Goal: Task Accomplishment & Management: Complete application form

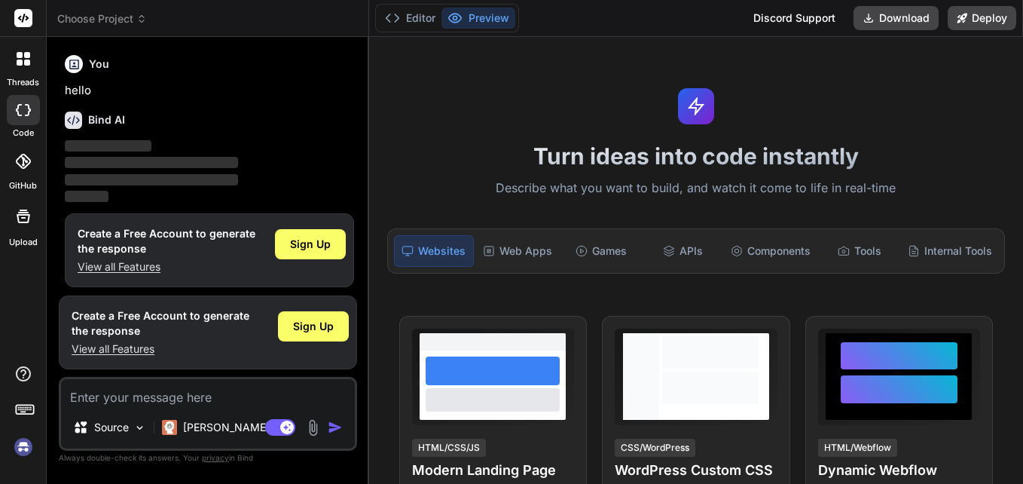
scroll to position [7, 0]
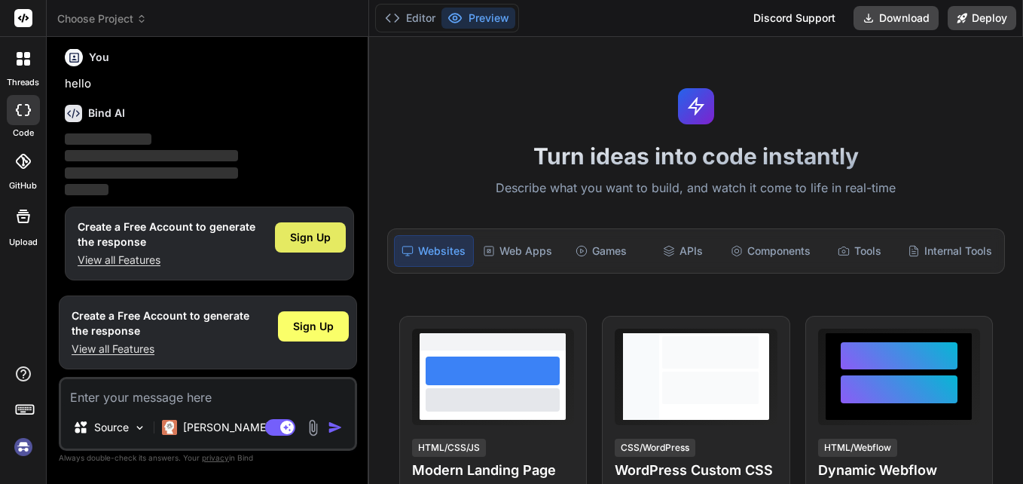
click at [316, 249] on div "Sign Up" at bounding box center [310, 237] width 71 height 30
click at [320, 243] on span "Sign Up" at bounding box center [310, 237] width 41 height 15
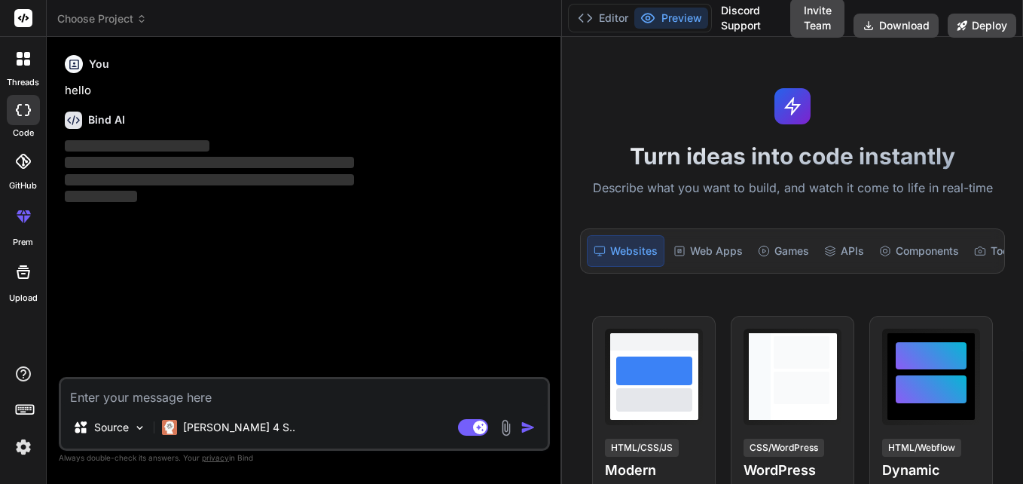
drag, startPoint x: 368, startPoint y: 285, endPoint x: 554, endPoint y: 287, distance: 186.0
click at [554, 287] on div "Bind AI Web Search Created with Pixso. Code Generator You hello Bind AI ‌ ‌ ‌ ‌…" at bounding box center [304, 260] width 515 height 447
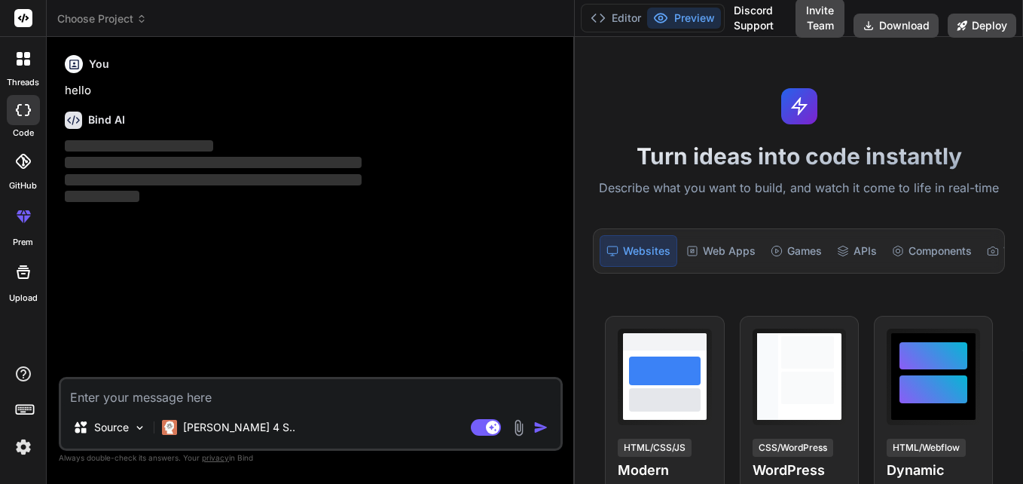
click at [142, 399] on textarea at bounding box center [310, 392] width 499 height 27
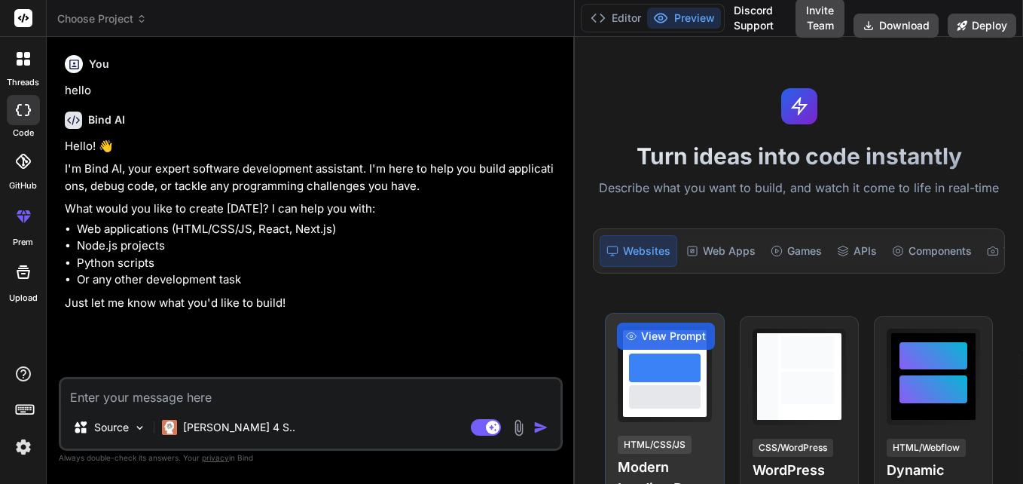
type textarea "x"
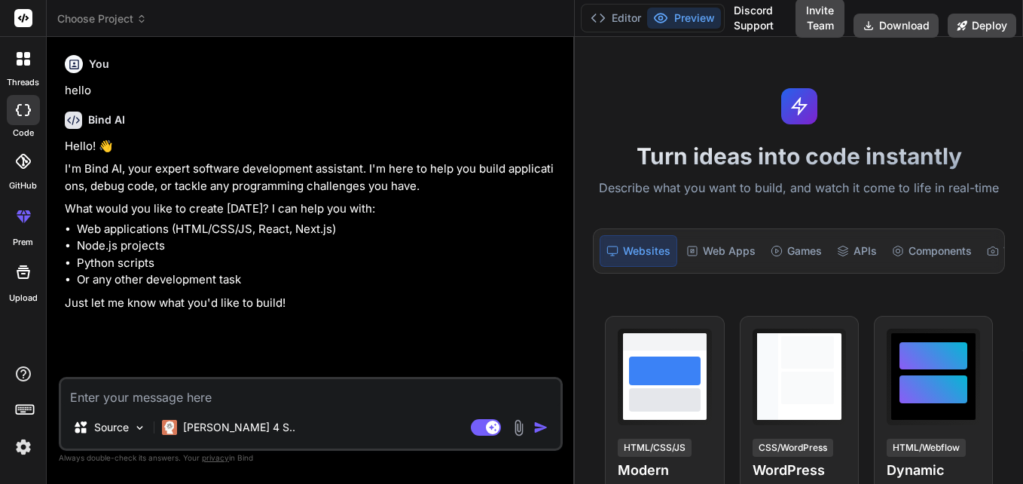
type textarea "r"
type textarea "x"
type textarea "rg"
type textarea "x"
type textarea "rgb"
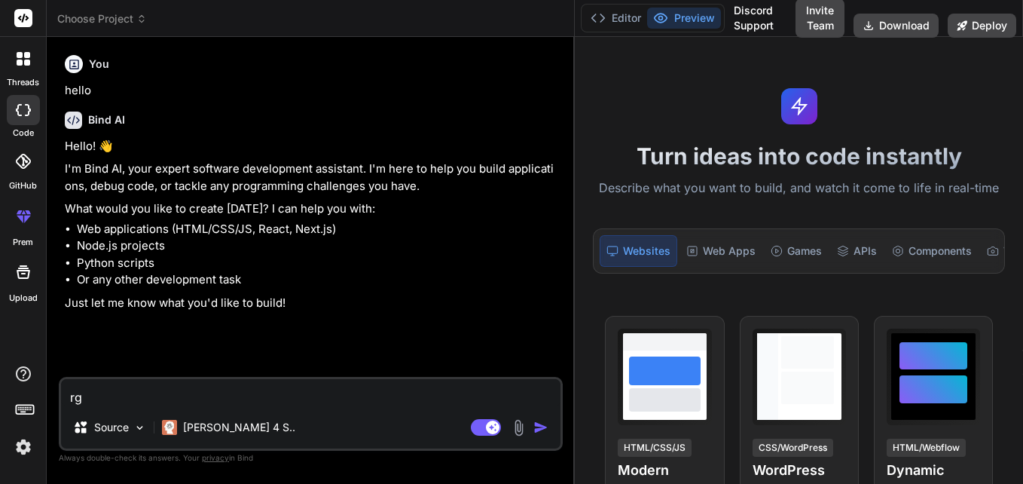
type textarea "x"
type textarea "rgb"
type textarea "x"
type textarea "rgb v"
type textarea "x"
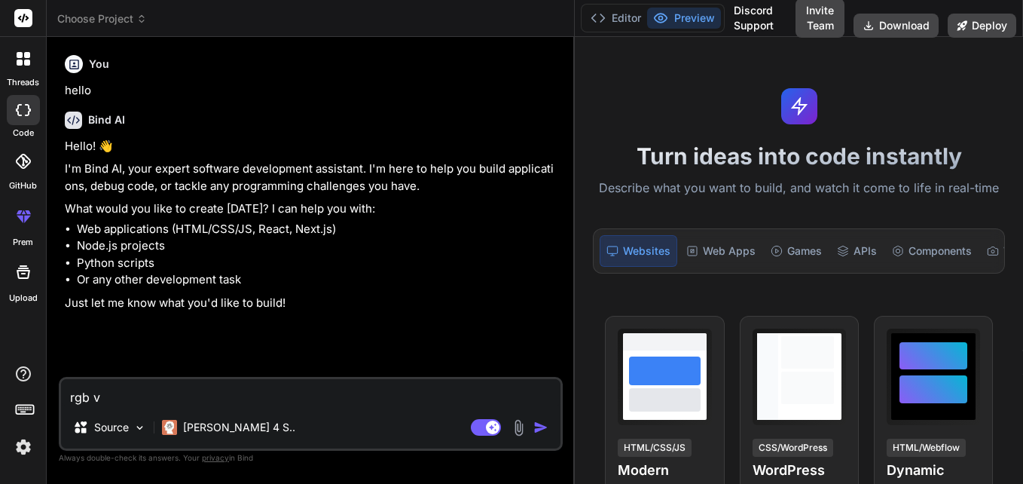
type textarea "rgb va"
type textarea "x"
type textarea "rgb val"
type textarea "x"
type textarea "rgb valu"
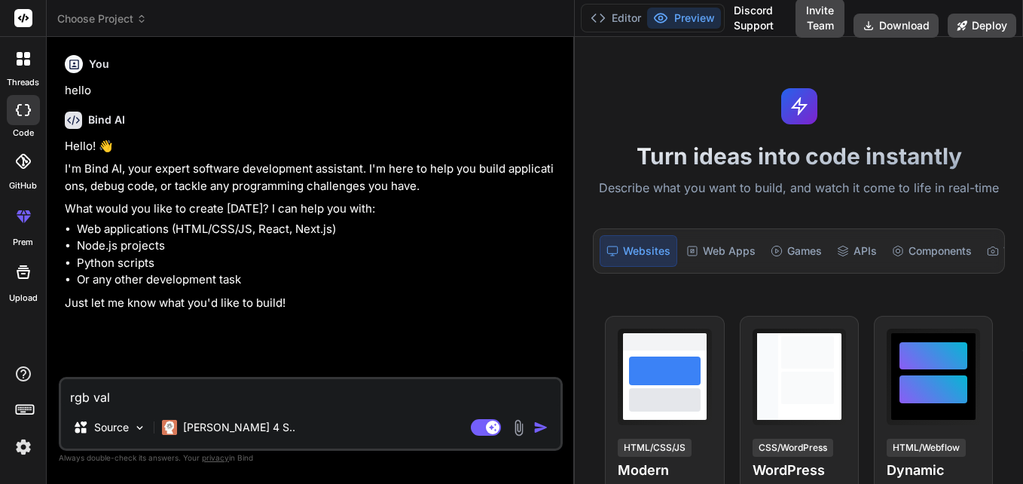
type textarea "x"
type textarea "rgb value"
type textarea "x"
type textarea "rgb value"
type textarea "x"
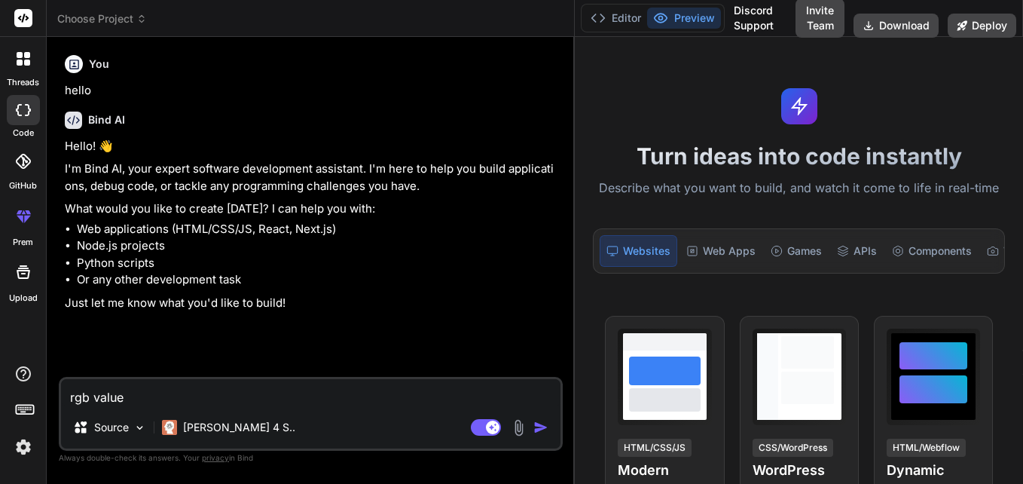
type textarea "rgb value o"
type textarea "x"
type textarea "rgb value of"
type textarea "x"
type textarea "rgb value of"
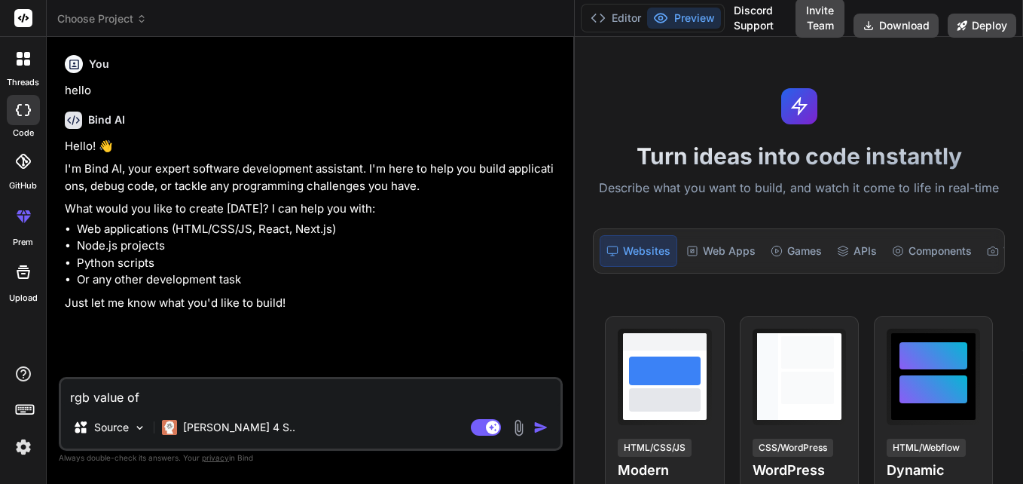
type textarea "x"
type textarea "rgb value of n"
type textarea "x"
type textarea "rgb value of na"
type textarea "x"
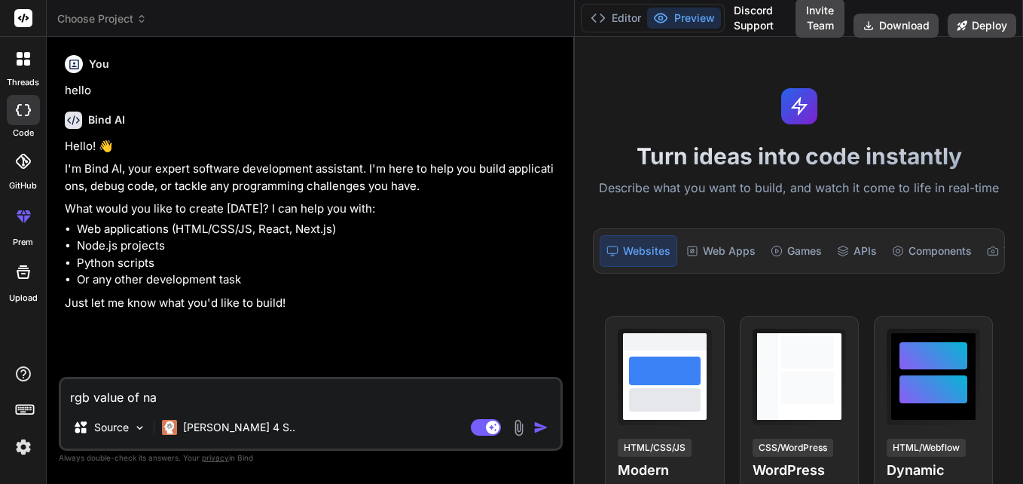
type textarea "rgb value of nav"
type textarea "x"
type textarea "rgb value of navy"
type textarea "x"
type textarea "rgb value of navy"
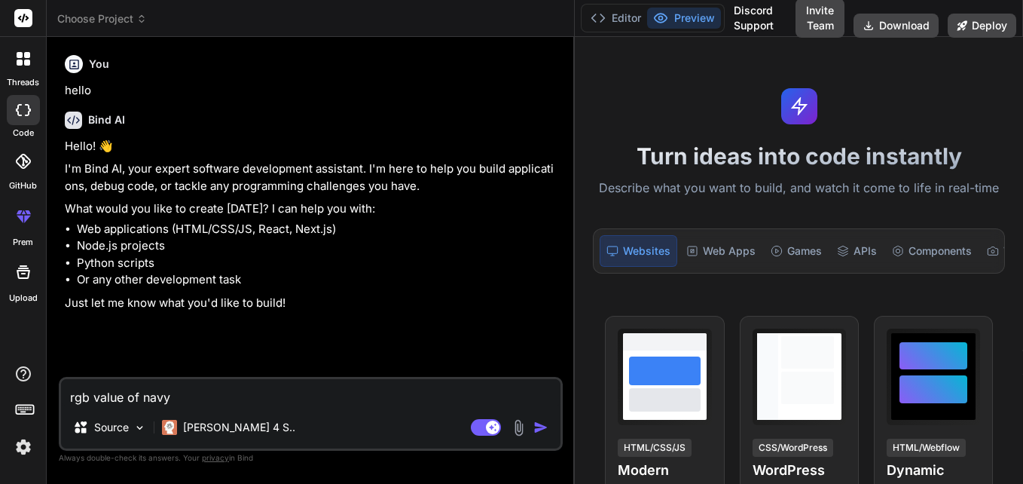
type textarea "x"
type textarea "rgb value of navy b"
type textarea "x"
type textarea "rgb value of navy bl"
type textarea "x"
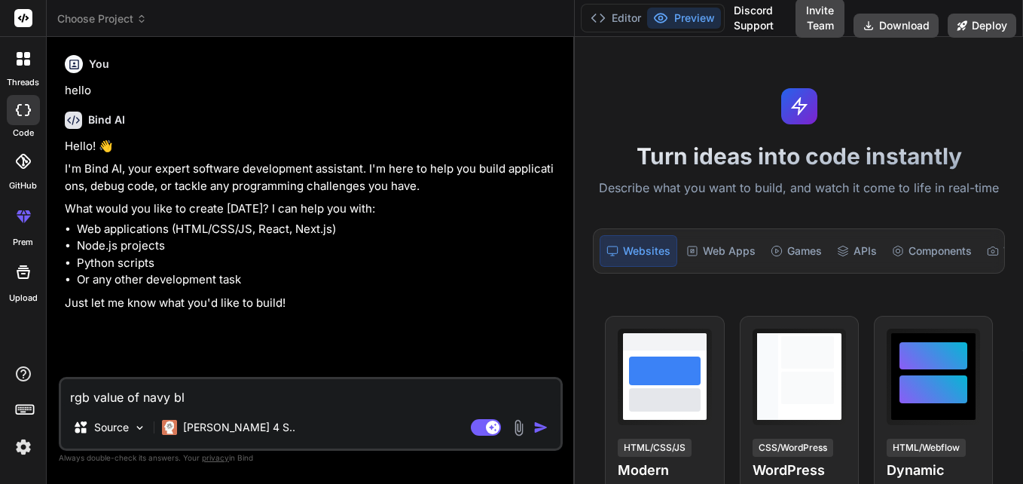
type textarea "rgb value of navy blu"
type textarea "x"
type textarea "rgb value of navy blue"
type textarea "x"
type textarea "rgb value of navy blueb"
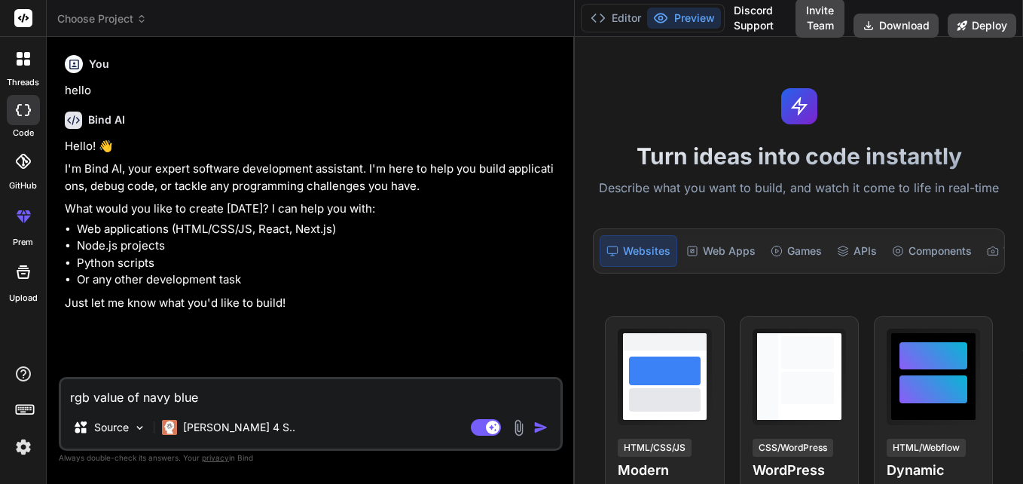
type textarea "x"
type textarea "rgb value of navy bluebe"
type textarea "x"
type textarea "rgb value of navy blueber"
type textarea "x"
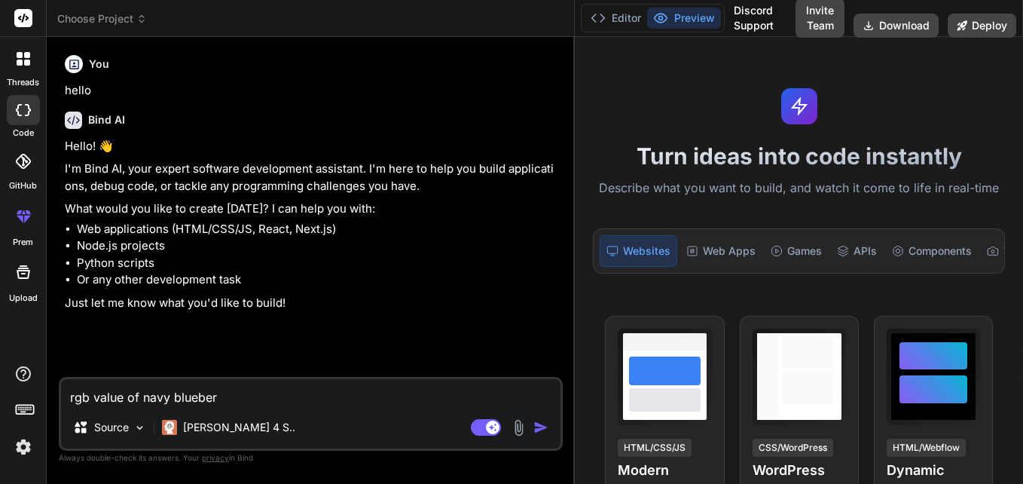
type textarea "rgb value of navy blueberr"
type textarea "x"
type textarea "rgb value of navy blueberry"
type textarea "x"
type textarea "rgb value of navy blueberry"
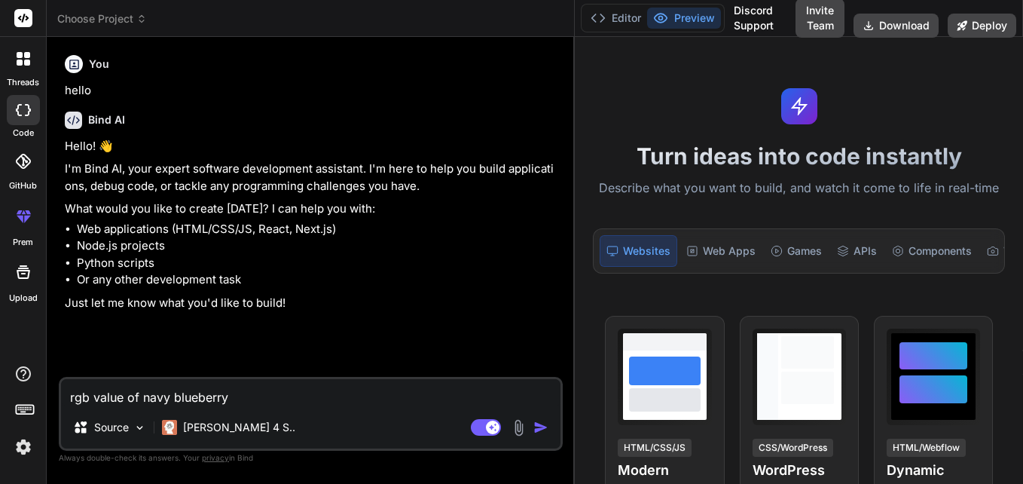
type textarea "x"
type textarea "rgb value of navy blueberry c"
type textarea "x"
type textarea "rgb value of navy blueberry co"
type textarea "x"
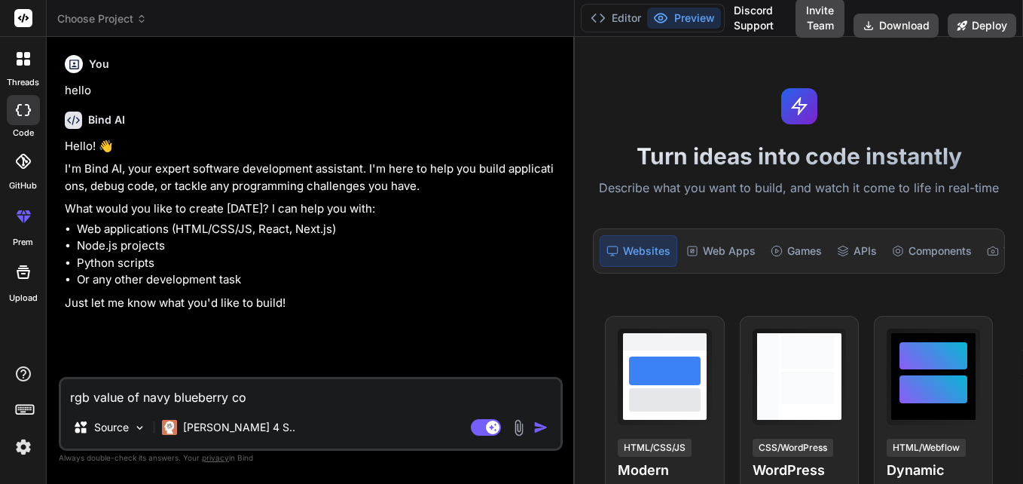
type textarea "rgb value of navy blueberry col"
type textarea "x"
type textarea "rgb value of navy blueberry colo"
type textarea "x"
type textarea "rgb value of navy blueberry color"
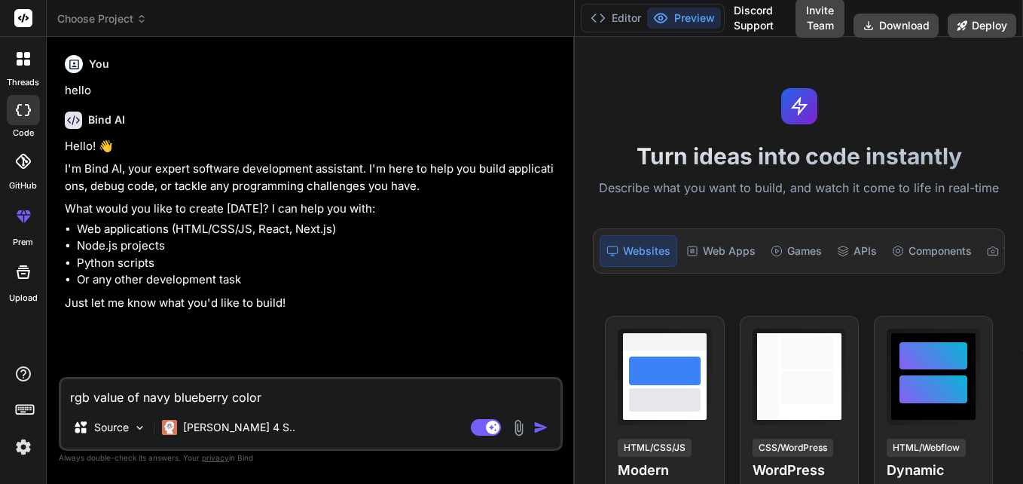
type textarea "x"
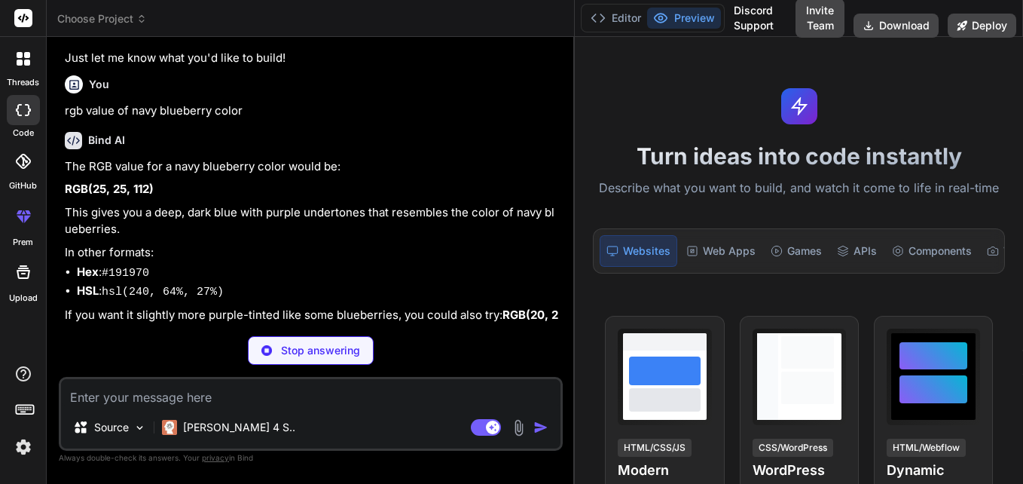
scroll to position [232, 0]
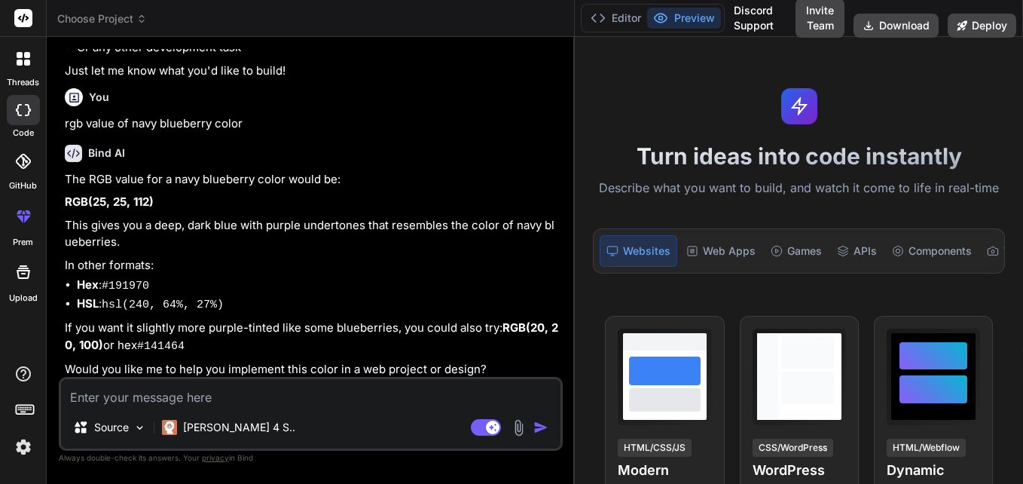
type textarea "x"
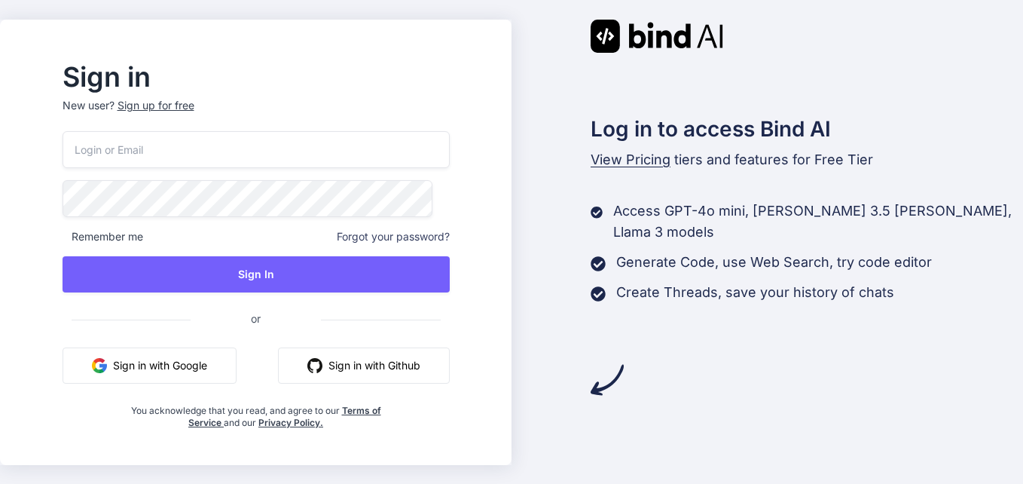
click at [215, 157] on input "email" at bounding box center [256, 149] width 387 height 37
type input "devchoudhary2125@gmail.com"
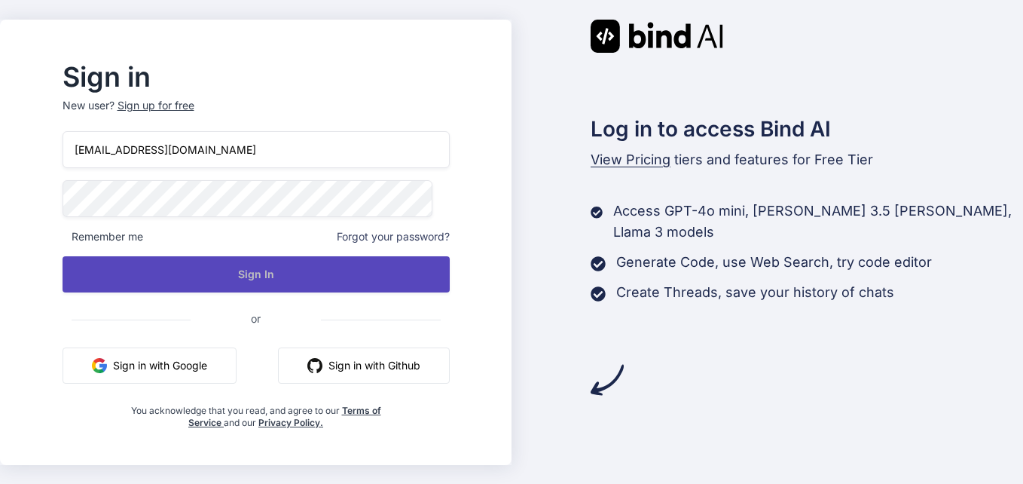
click at [214, 258] on button "Sign In" at bounding box center [256, 274] width 387 height 36
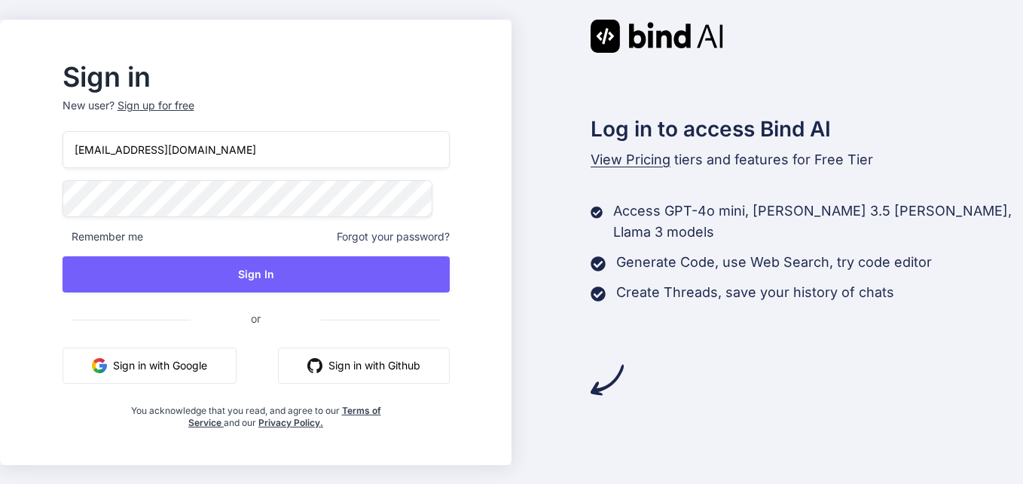
click at [103, 216] on div "Sign in New user? Sign up for free devchoudhary2125@gmail.com Remember me Forgo…" at bounding box center [255, 247] width 435 height 364
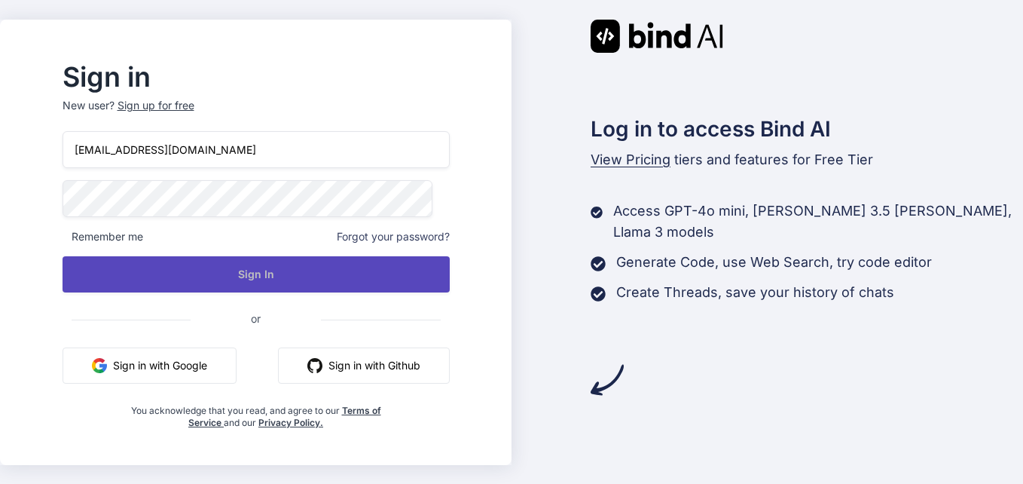
click at [204, 275] on button "Sign In" at bounding box center [256, 274] width 387 height 36
click at [258, 263] on button "Sign In" at bounding box center [256, 274] width 387 height 36
click at [279, 269] on button "Sign In" at bounding box center [256, 274] width 387 height 36
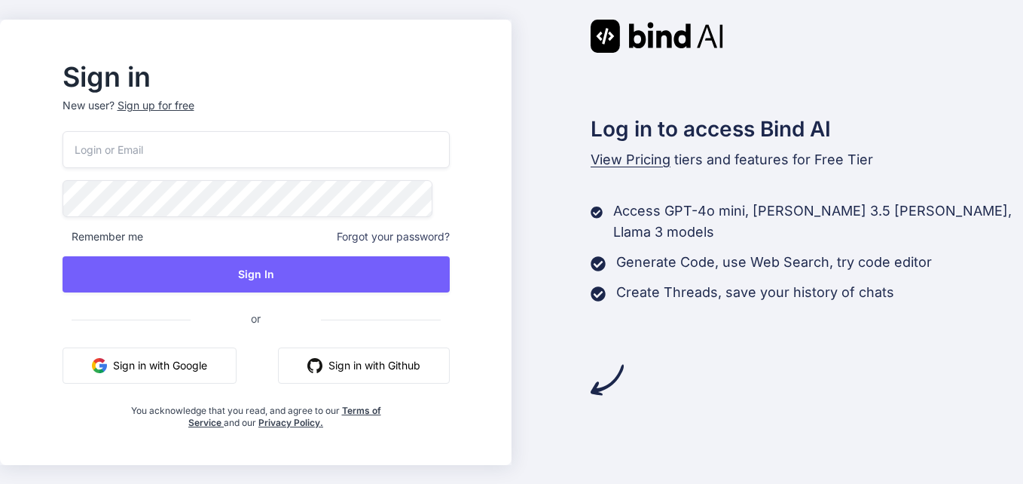
click at [260, 154] on input "email" at bounding box center [256, 149] width 387 height 37
click at [114, 149] on input "email" at bounding box center [256, 149] width 388 height 37
type input "devchoudhary2125@gmail.com"
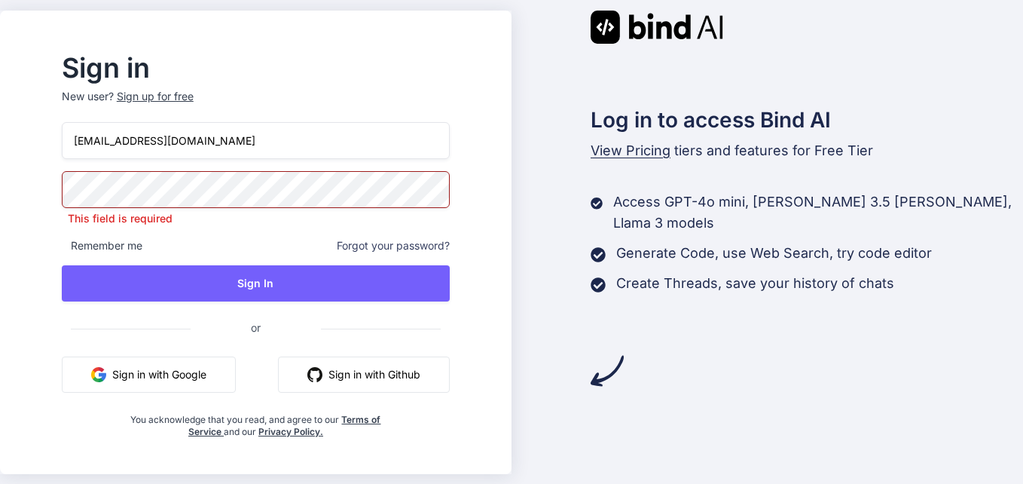
click at [192, 104] on p "New user? Sign up for free" at bounding box center [256, 105] width 388 height 33
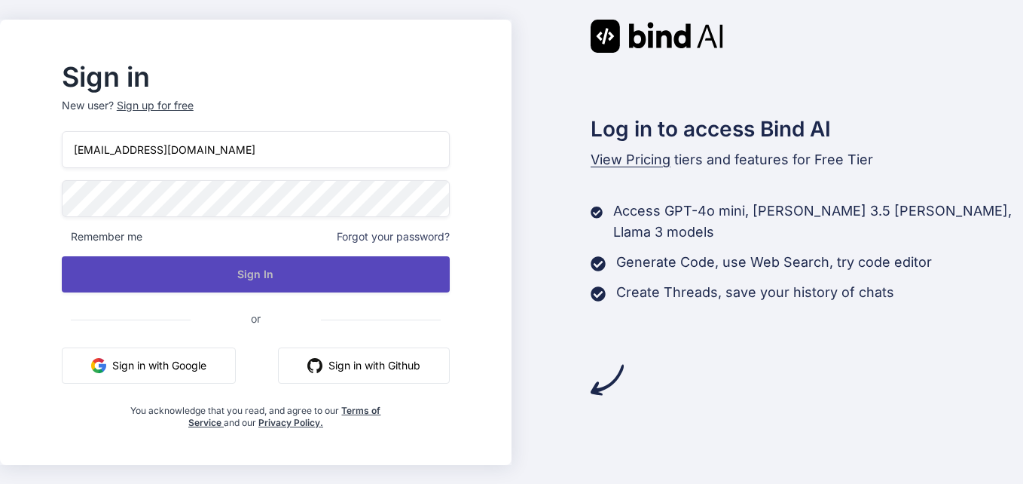
click at [212, 287] on button "Sign In" at bounding box center [256, 274] width 388 height 36
click at [365, 266] on button "Sign In" at bounding box center [256, 274] width 388 height 36
click at [319, 258] on button "Sign In" at bounding box center [256, 274] width 388 height 36
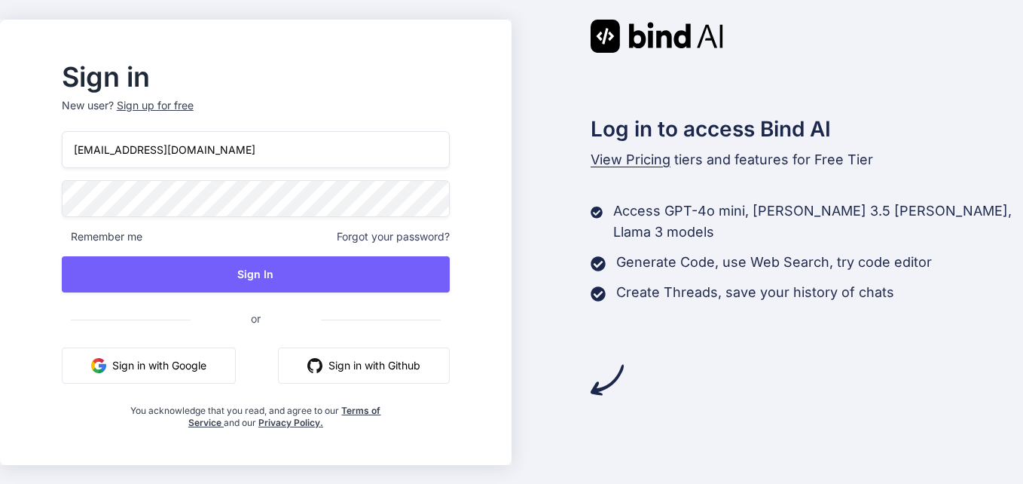
click at [191, 108] on div "Sign up for free" at bounding box center [155, 105] width 77 height 15
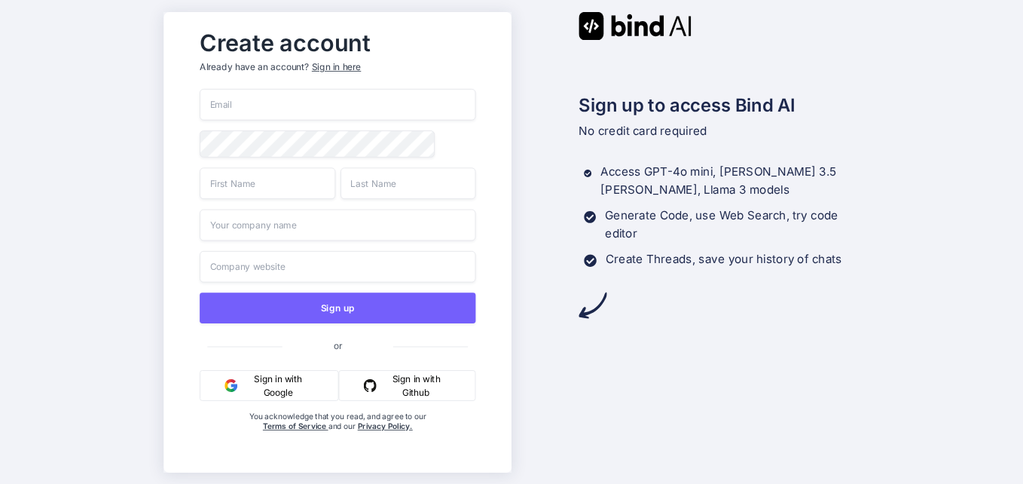
click at [262, 108] on input "email" at bounding box center [338, 105] width 276 height 32
type input "devchoudhary2125@gmail.com"
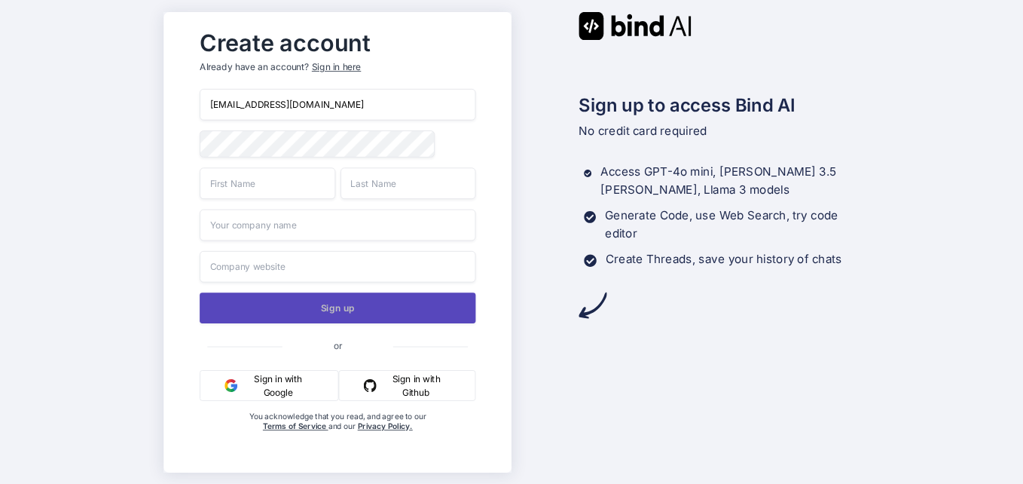
click at [281, 307] on button "Sign up" at bounding box center [338, 307] width 276 height 31
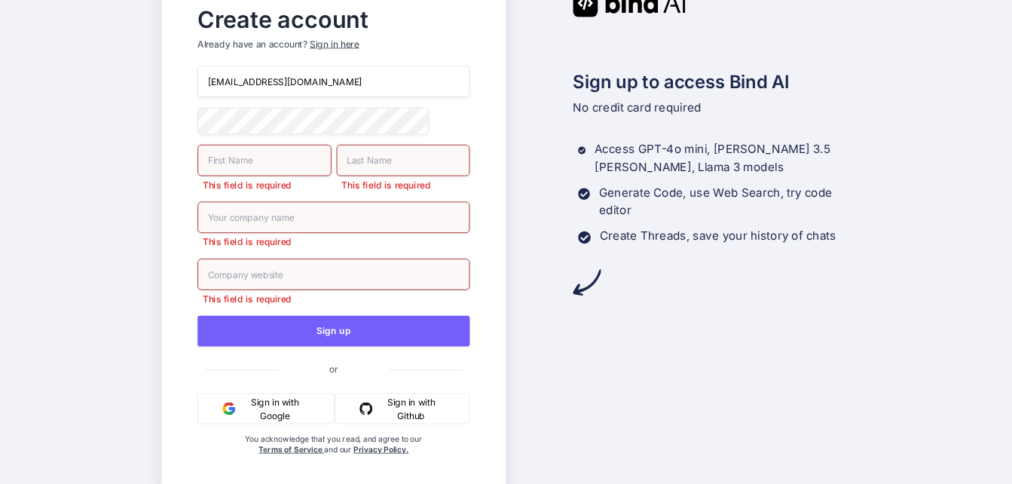
click at [236, 166] on input "text" at bounding box center [263, 160] width 133 height 32
type input "D"
click at [359, 163] on input "text" at bounding box center [403, 160] width 133 height 32
type input "J"
click at [281, 217] on input "text" at bounding box center [333, 217] width 272 height 32
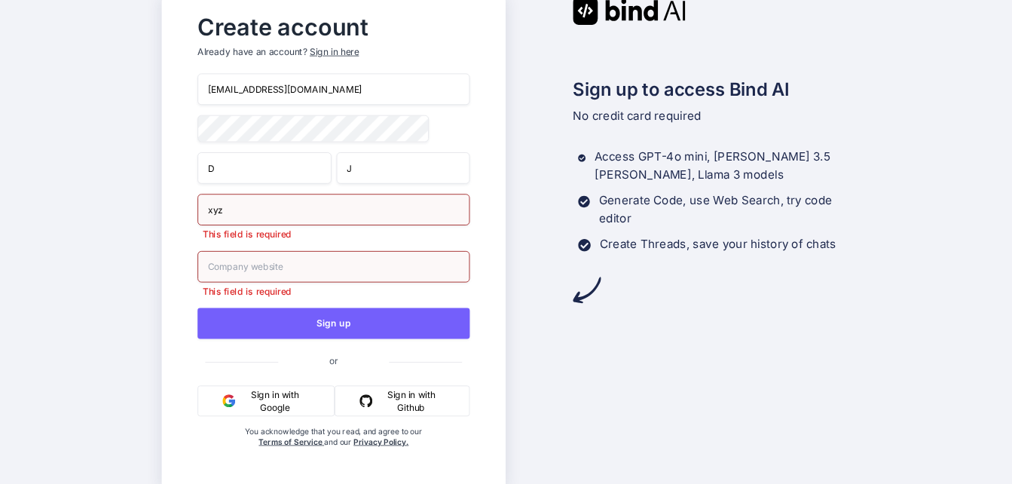
type input "xyz"
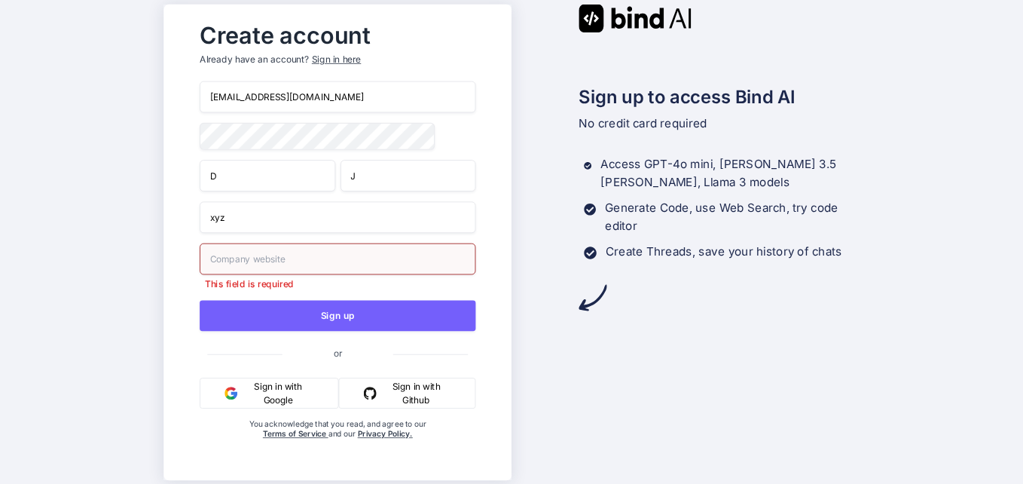
click at [243, 265] on input "text" at bounding box center [338, 259] width 276 height 32
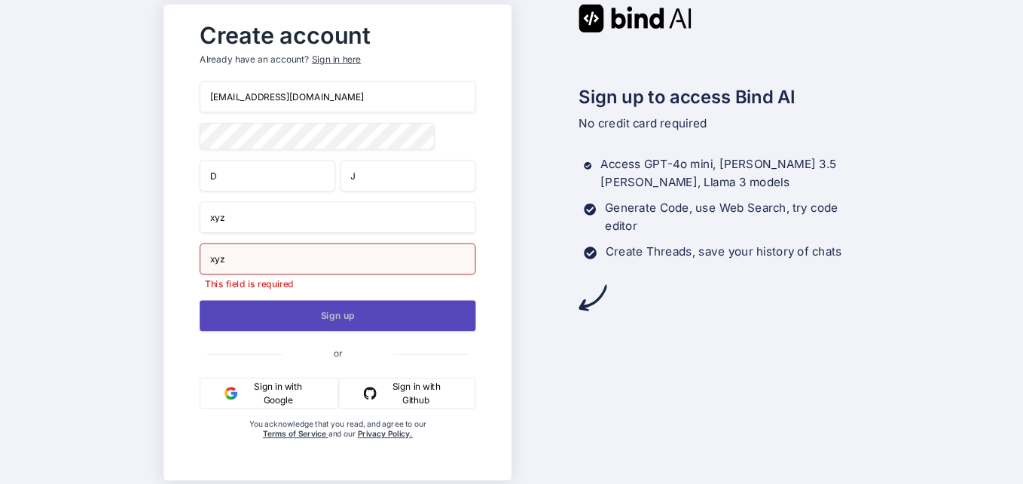
type input "xyz"
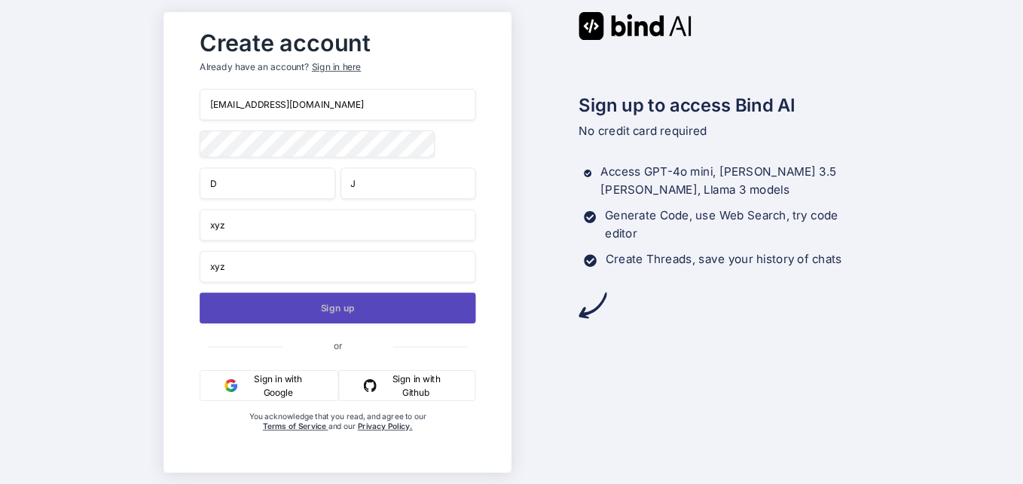
click at [255, 320] on button "Sign up" at bounding box center [338, 307] width 276 height 31
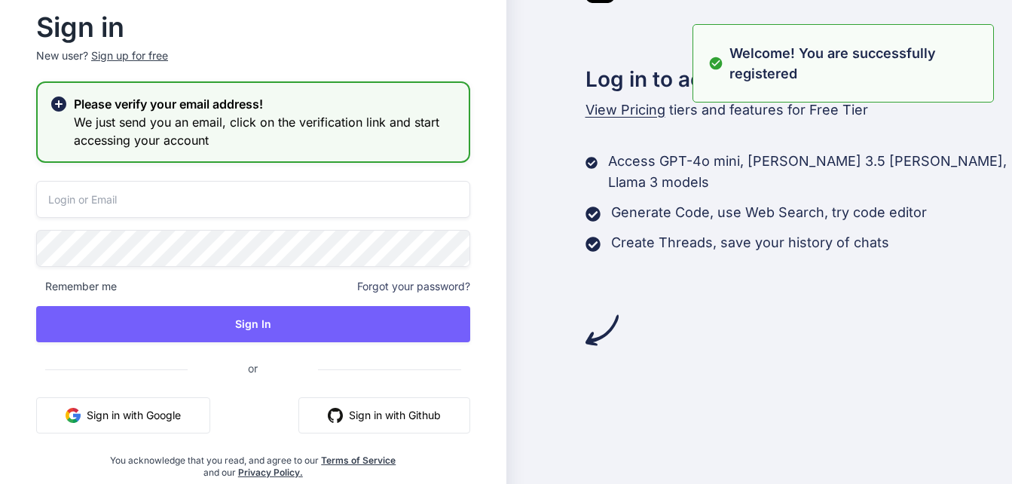
click at [160, 195] on input "email" at bounding box center [253, 199] width 434 height 37
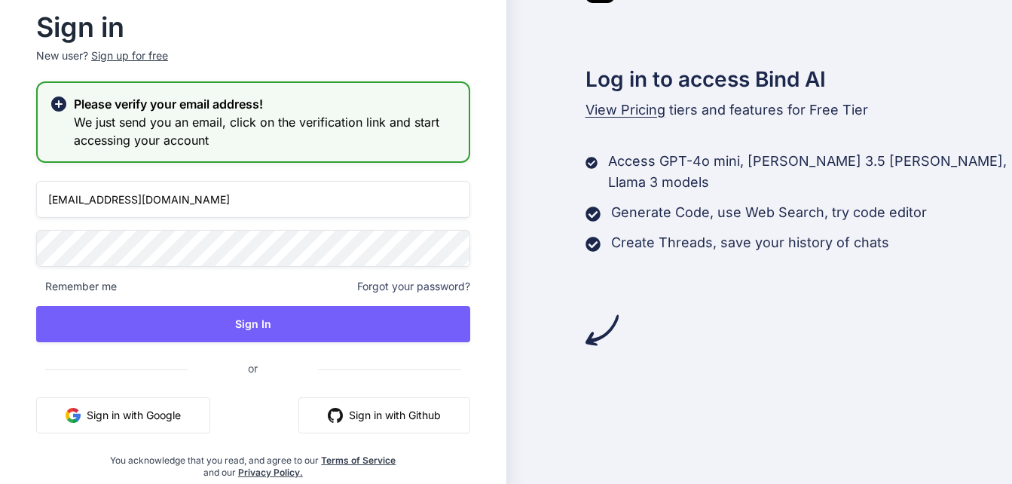
type input "devchoudhary2125@gmail.com"
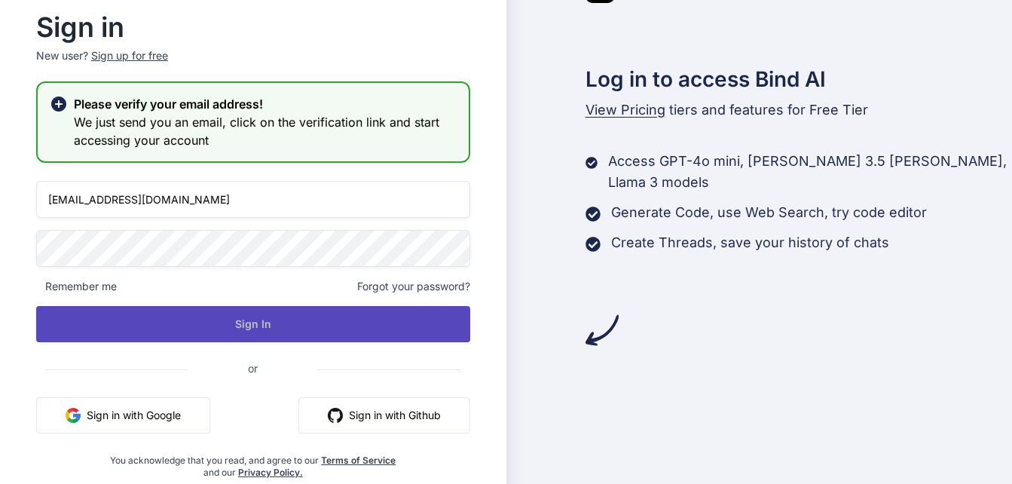
click at [168, 329] on button "Sign In" at bounding box center [253, 324] width 434 height 36
